Goal: Task Accomplishment & Management: Complete application form

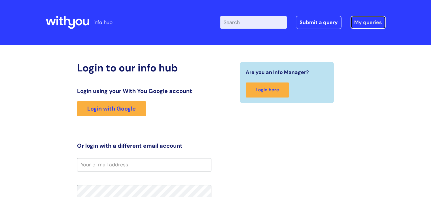
click at [354, 19] on link "My queries" at bounding box center [368, 22] width 35 height 13
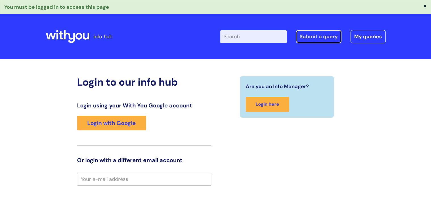
click at [314, 32] on link "Submit a query" at bounding box center [319, 36] width 46 height 13
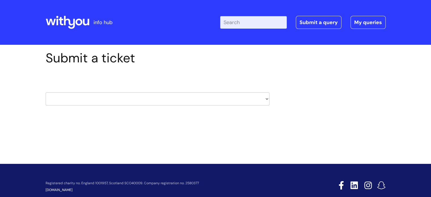
click at [55, 106] on div "HR / People IT and Support Clinical Drug Alerts Finance Accounts Data Support T…" at bounding box center [158, 92] width 224 height 44
click at [55, 104] on select "HR / People IT and Support Clinical Drug Alerts Finance Accounts Data Support T…" at bounding box center [158, 98] width 224 height 13
select select "it_and_support"
click at [46, 92] on select "HR / People IT and Support Clinical Drug Alerts Finance Accounts Data Support T…" at bounding box center [158, 98] width 224 height 13
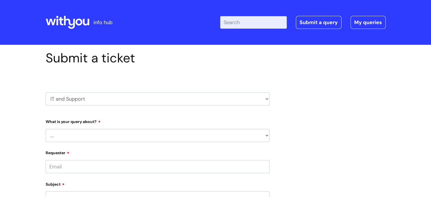
click at [62, 135] on select "... Mobile Phone Reset & MFA Accounts, Starters and Leavers IT Hardware issue I…" at bounding box center [158, 135] width 224 height 13
select select "System/software"
click at [46, 129] on select "... Mobile Phone Reset & MFA Accounts, Starters and Leavers IT Hardware issue I…" at bounding box center [158, 135] width 224 height 13
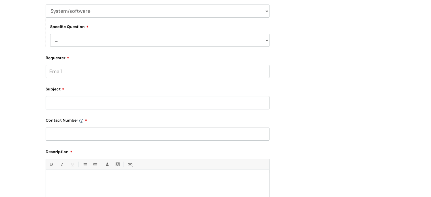
scroll to position [142, 0]
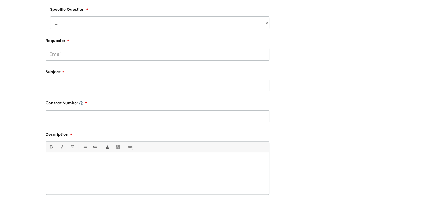
click at [66, 27] on select "... Halo PCMIS Iaptus NHS Email CJSM Email Mitel Another System Google (Workspa…" at bounding box center [159, 22] width 219 height 13
select select "Microsoft (inc Azure)"
click at [50, 16] on select "... Halo PCMIS Iaptus NHS Email CJSM Email Mitel Another System Google (Workspa…" at bounding box center [159, 22] width 219 height 13
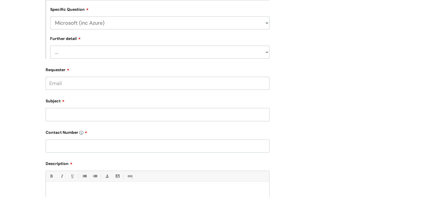
click at [73, 51] on select "... I’d like to add/remove user(s) to an Azure Group (Miro, Monday, Salesforce,…" at bounding box center [159, 52] width 219 height 13
select select "I need access to Teams"
click at [50, 46] on select "... I’d like to add/remove user(s) to an Azure Group (Miro, Monday, Salesforce,…" at bounding box center [159, 52] width 219 height 13
click at [60, 87] on input "Requester" at bounding box center [158, 83] width 224 height 13
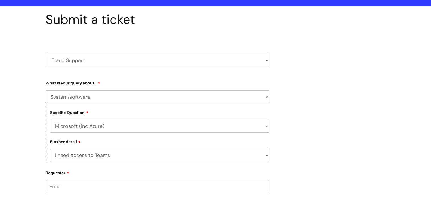
scroll to position [0, 0]
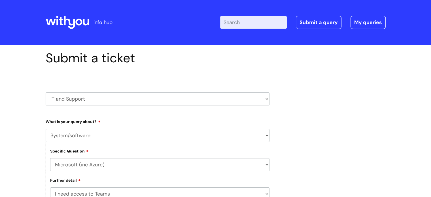
click at [70, 26] on icon at bounding box center [68, 23] width 44 height 14
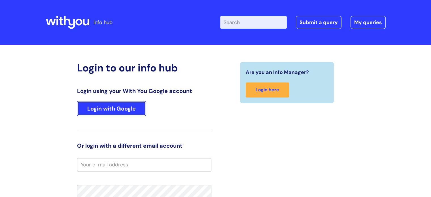
click at [116, 115] on link "Login with Google" at bounding box center [111, 108] width 69 height 15
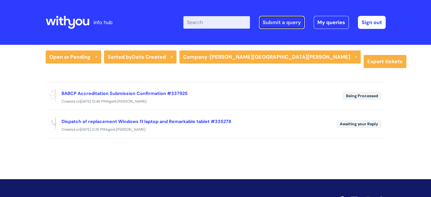
click at [287, 21] on link "Submit a query" at bounding box center [282, 22] width 46 height 13
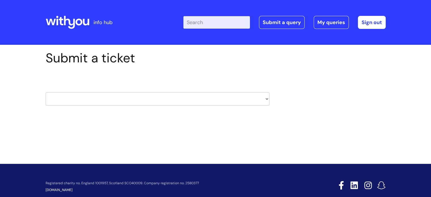
click at [133, 94] on select "HR / People IT and Support Clinical Drug Alerts Finance Accounts Data Support T…" at bounding box center [158, 98] width 224 height 13
select select "it_and_support"
click at [46, 92] on select "HR / People IT and Support Clinical Drug Alerts Finance Accounts Data Support T…" at bounding box center [158, 98] width 224 height 13
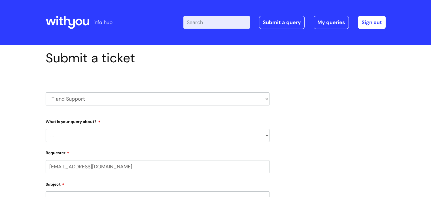
select select "80004286535"
drag, startPoint x: 62, startPoint y: 143, endPoint x: 60, endPoint y: 135, distance: 8.3
click at [60, 135] on select "... Mobile Phone Reset & MFA Accounts, Starters and Leavers IT Hardware issue I…" at bounding box center [158, 135] width 224 height 13
select select "System/software"
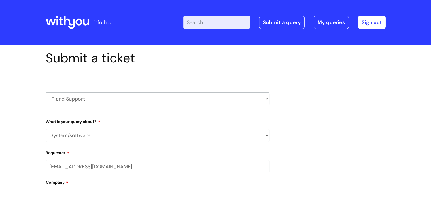
click at [46, 129] on select "... Mobile Phone Reset & MFA Accounts, Starters and Leavers IT Hardware issue I…" at bounding box center [158, 135] width 224 height 13
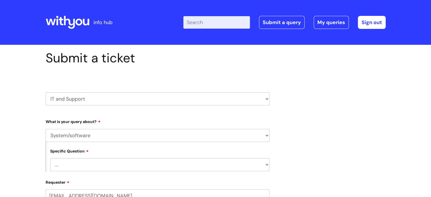
click at [71, 166] on select "... Halo PCMIS Iaptus NHS Email CJSM Email Mitel Another System Google (Workspa…" at bounding box center [159, 164] width 219 height 13
select select "Microsoft (inc Azure)"
click at [50, 158] on select "... Halo PCMIS Iaptus NHS Email CJSM Email Mitel Another System Google (Workspa…" at bounding box center [159, 164] width 219 height 13
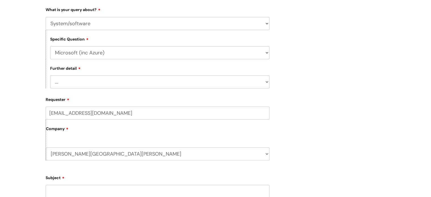
scroll to position [113, 0]
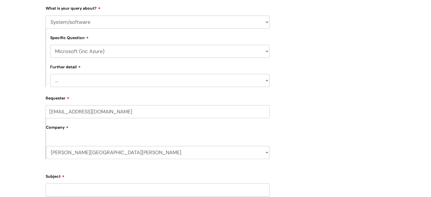
click at [57, 78] on select "... I’d like to add/remove user(s) to an Azure Group (Miro, [DATE], Salesforce,…" at bounding box center [159, 80] width 219 height 13
select select "I need access to Teams"
click at [50, 74] on select "... I’d like to add/remove user(s) to an Azure Group (Miro, [DATE], Salesforce,…" at bounding box center [159, 80] width 219 height 13
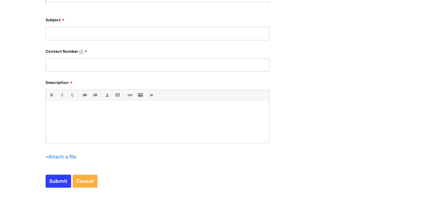
scroll to position [227, 0]
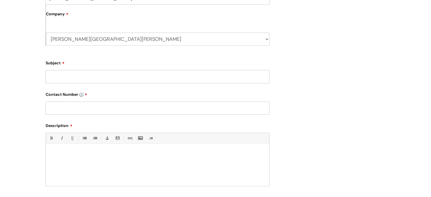
click at [99, 78] on input "Subject" at bounding box center [158, 76] width 224 height 13
type input "Teams requires an update but is not allowing an update"
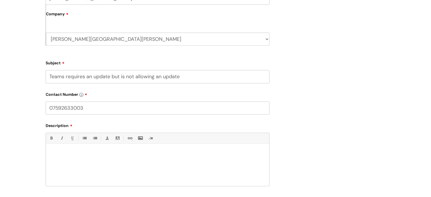
type input "07592633003"
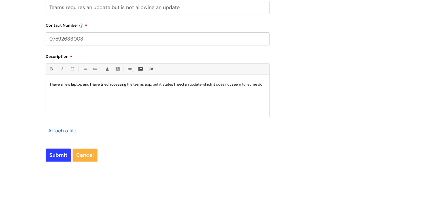
scroll to position [356, 0]
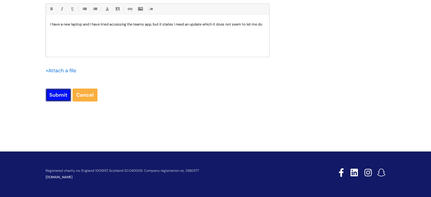
click at [56, 92] on input "Submit" at bounding box center [59, 94] width 26 height 13
type input "Please Wait..."
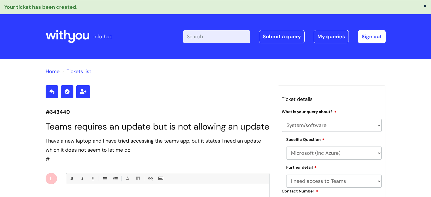
select select "System/software"
select select "Microsoft (inc Azure)"
select select "I need access to Teams"
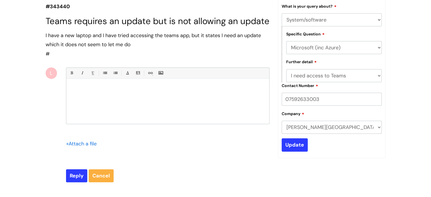
click at [412, 18] on div "Home Tickets list #343440 Teams requires an update but is not allowing an updat…" at bounding box center [215, 85] width 431 height 262
